Goal: Obtain resource: Obtain resource

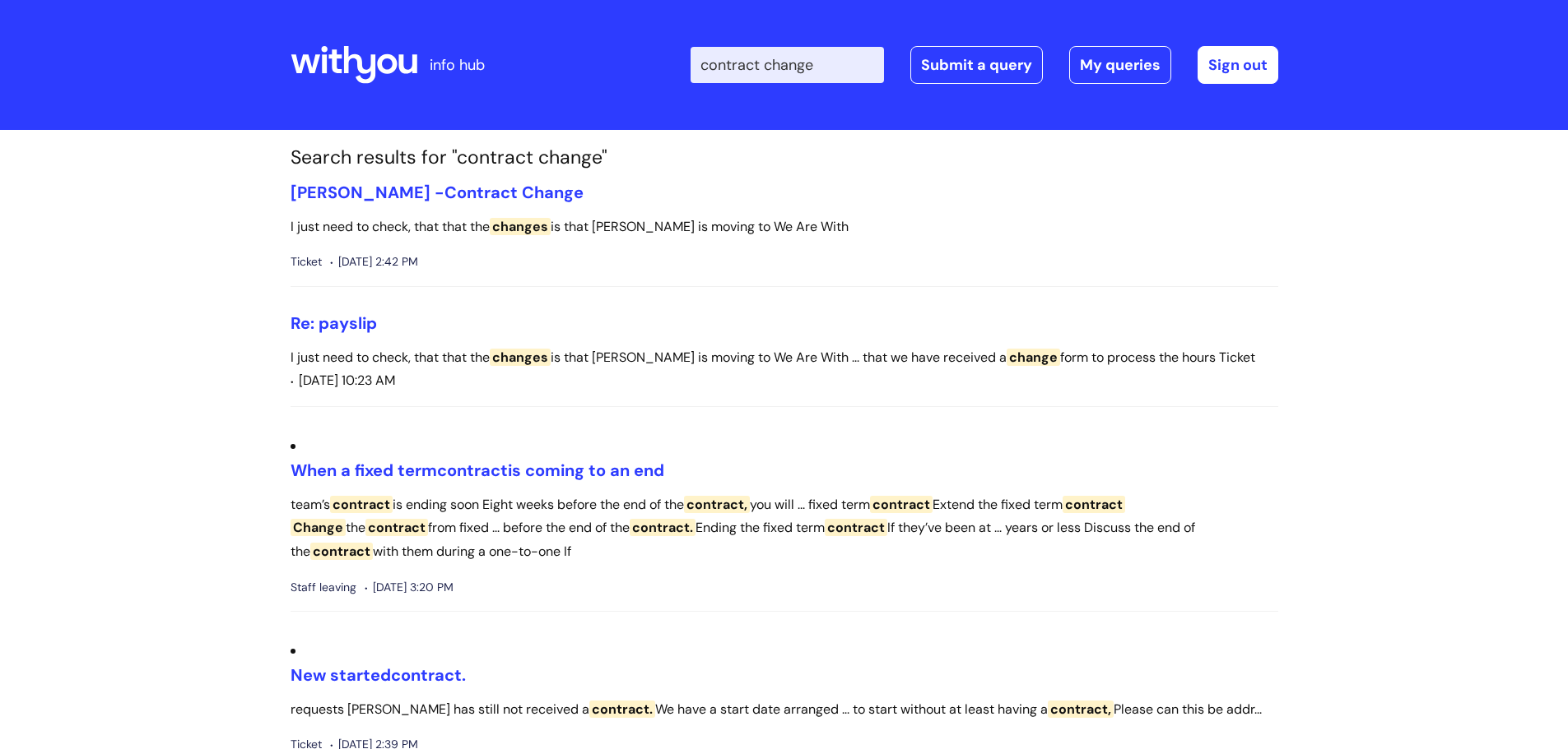
drag, startPoint x: 846, startPoint y: 58, endPoint x: 629, endPoint y: 96, distance: 220.3
click at [631, 96] on div "Enter your search term here... contract change Search Submit a query My queries…" at bounding box center [906, 65] width 742 height 97
click at [728, 61] on input "Enter your search term here..." at bounding box center [787, 65] width 194 height 36
paste input "employee change form"
type input "employee change form"
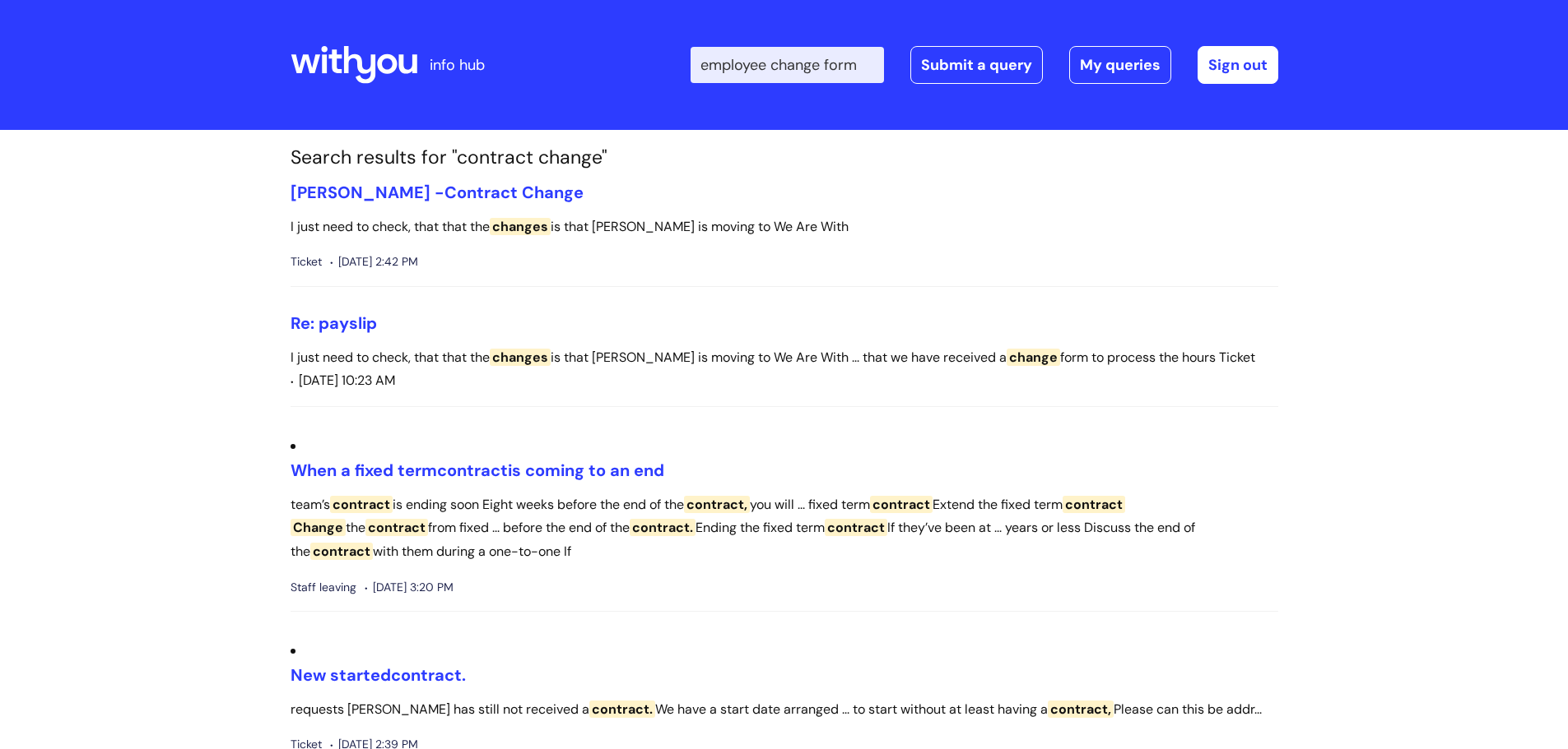
click button "Search" at bounding box center [0, 0] width 0 height 0
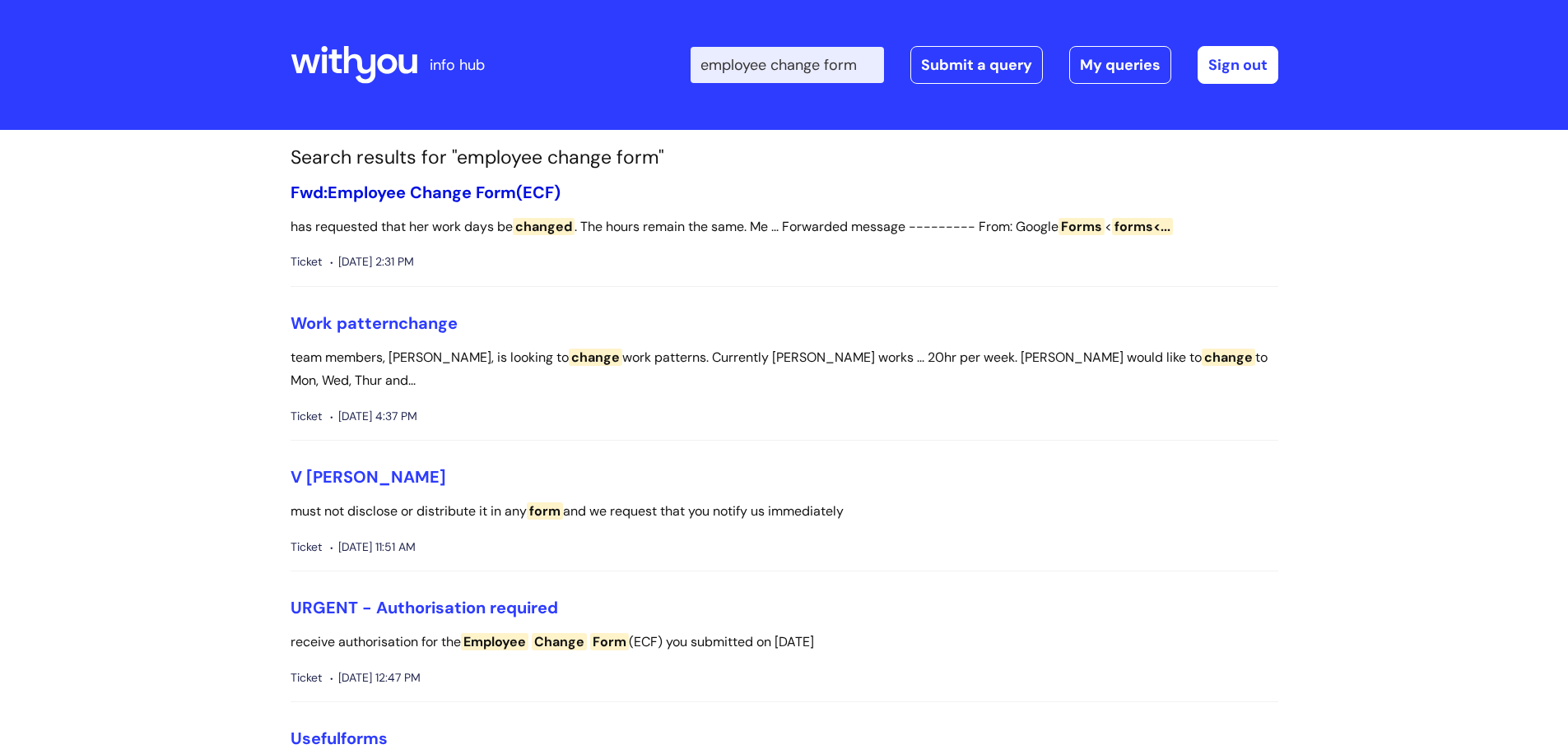
click at [391, 194] on span "Employee" at bounding box center [366, 193] width 78 height 21
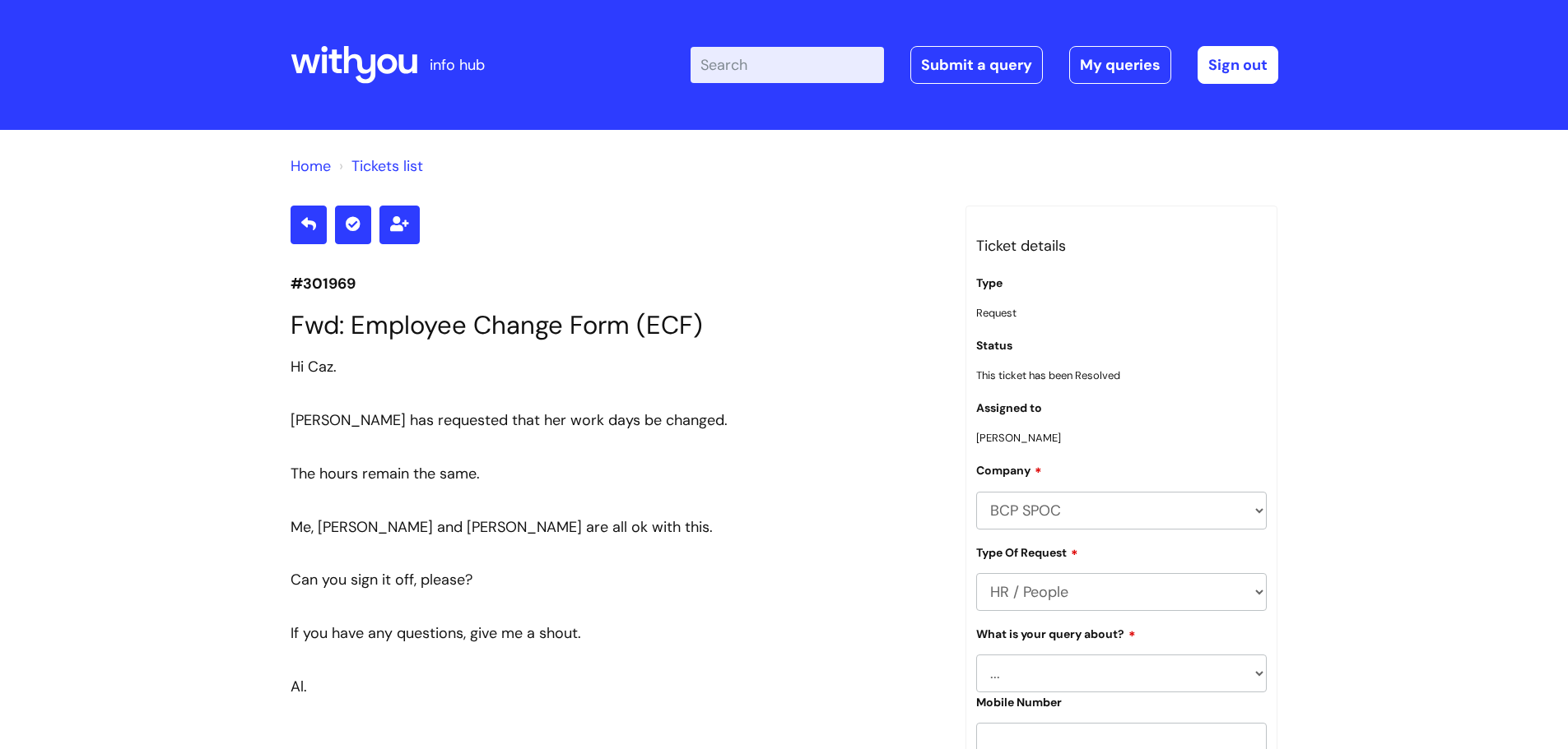
click at [762, 68] on input "Enter your search term here..." at bounding box center [787, 65] width 194 height 36
click at [301, 163] on link "Home" at bounding box center [311, 166] width 41 height 19
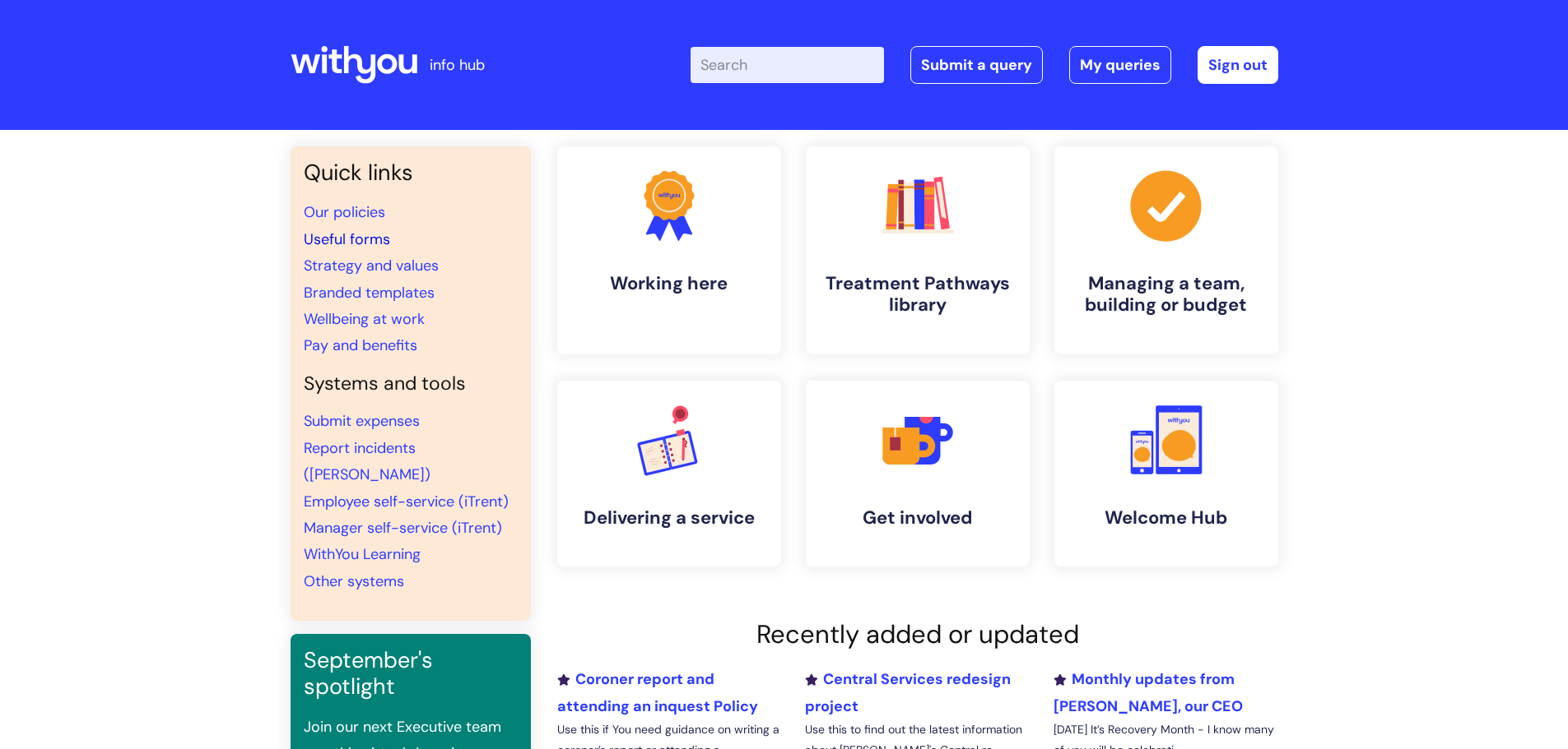
click at [358, 241] on link "Useful forms" at bounding box center [347, 239] width 87 height 19
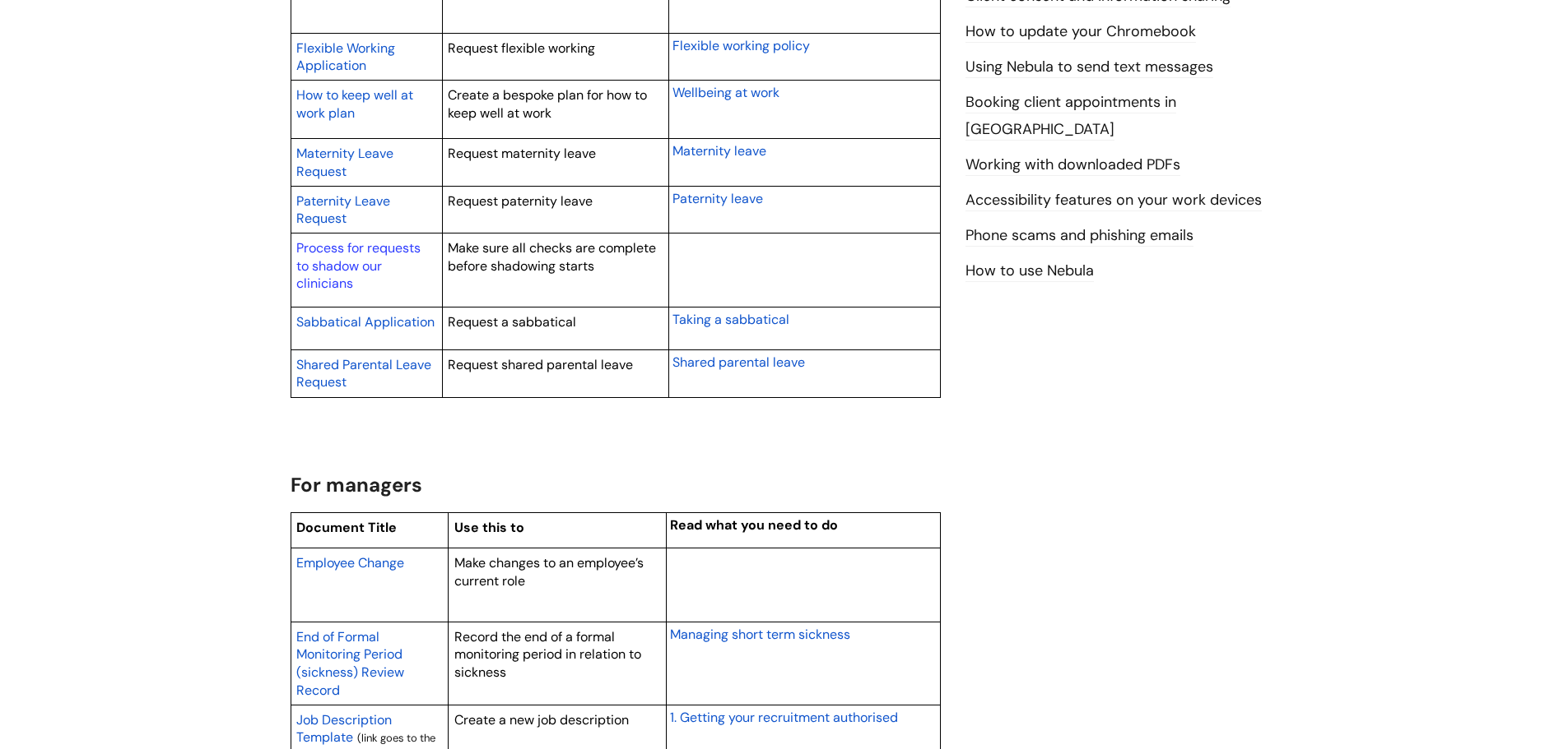
scroll to position [1069, 0]
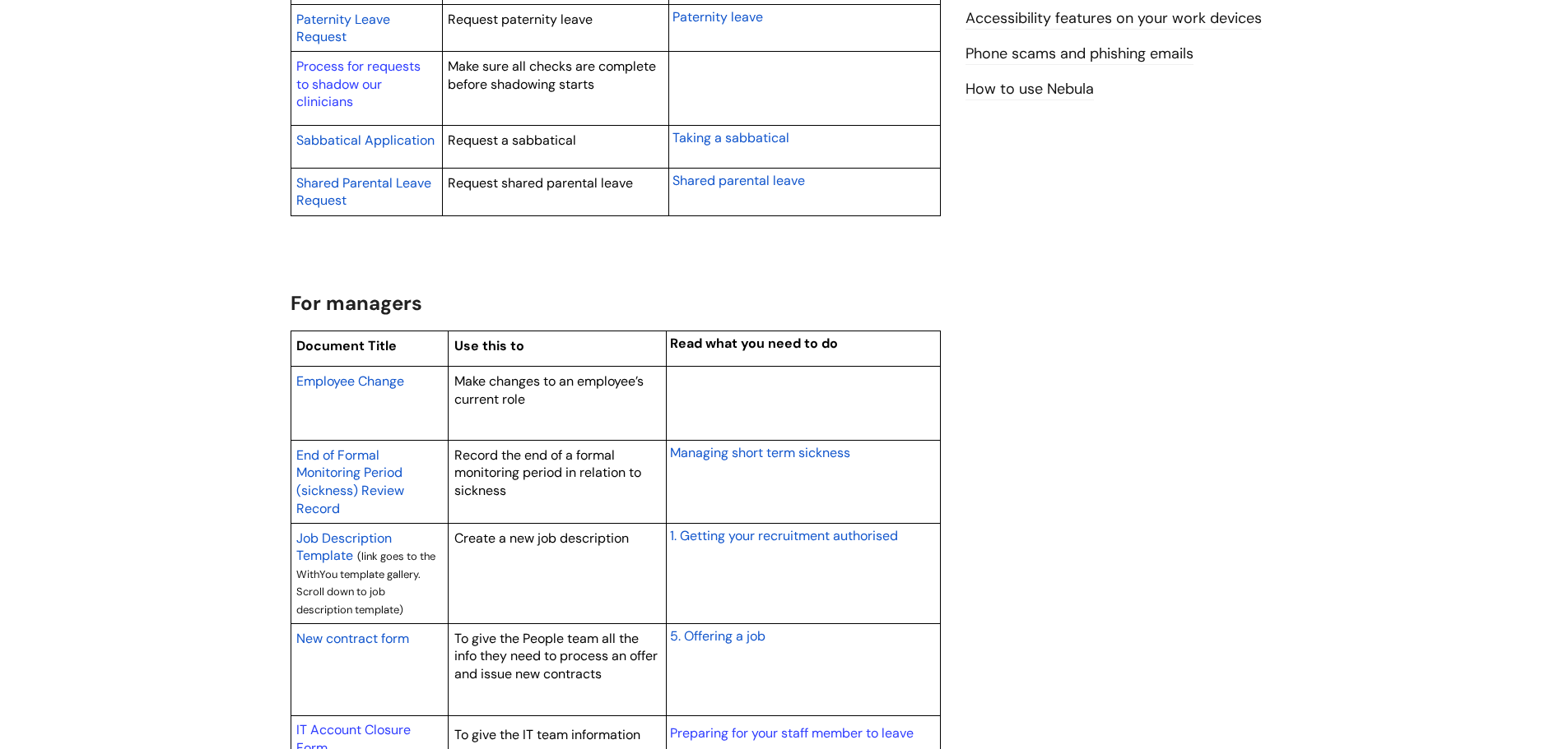
click at [370, 380] on span "Employee Change" at bounding box center [350, 381] width 108 height 18
